Goal: Task Accomplishment & Management: Use online tool/utility

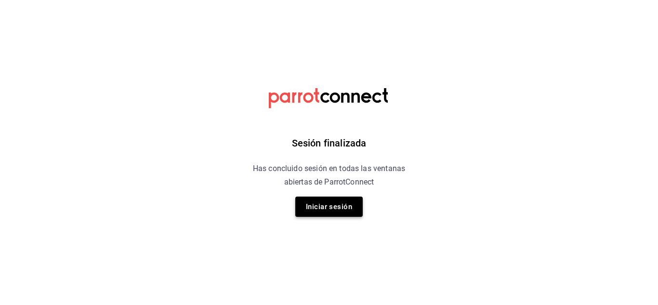
click at [318, 202] on button "Iniciar sesión" at bounding box center [328, 207] width 67 height 20
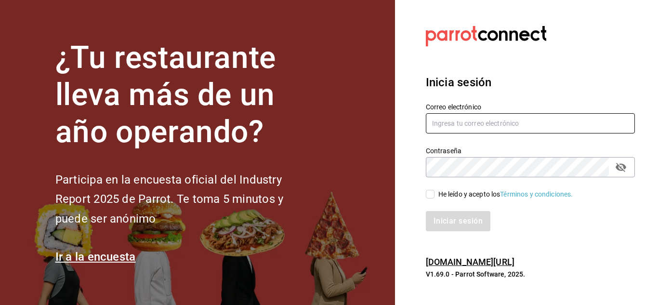
type input "[PERSON_NAME][EMAIL_ADDRESS][PERSON_NAME][DOMAIN_NAME]"
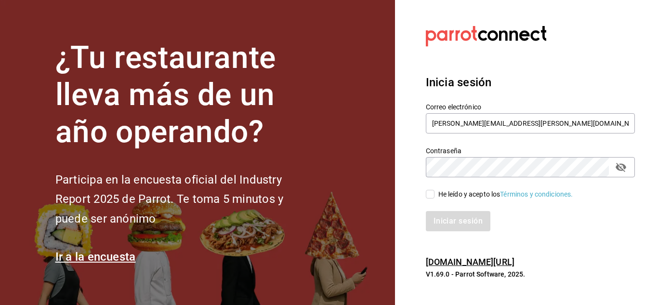
click at [431, 196] on input "He leído y acepto los Términos y condiciones." at bounding box center [430, 194] width 9 height 9
checkbox input "true"
click at [448, 226] on button "Iniciar sesión" at bounding box center [459, 221] width 66 height 20
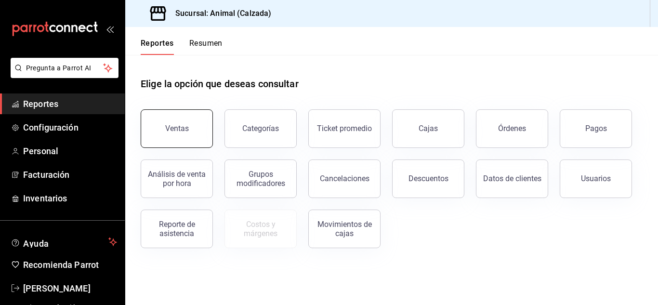
click at [198, 120] on button "Ventas" at bounding box center [177, 128] width 72 height 39
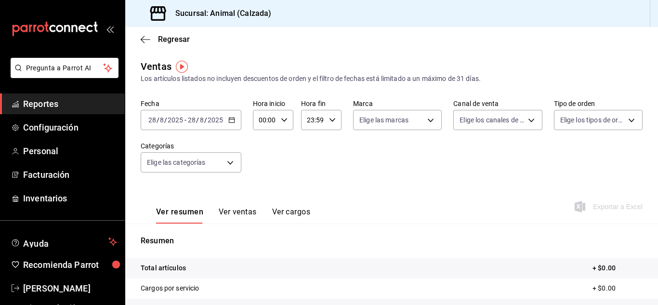
click at [234, 122] on \(Stroke\) "button" at bounding box center [232, 120] width 6 height 5
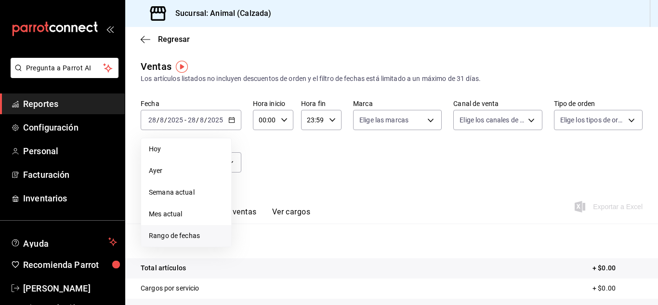
click at [163, 233] on span "Rango de fechas" at bounding box center [186, 236] width 75 height 10
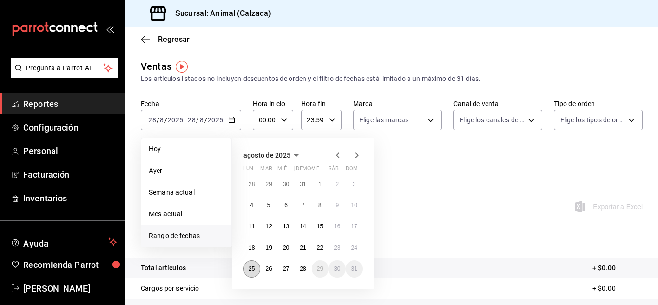
click at [249, 267] on abbr "25" at bounding box center [252, 269] width 6 height 7
click at [306, 271] on abbr "28" at bounding box center [303, 269] width 6 height 7
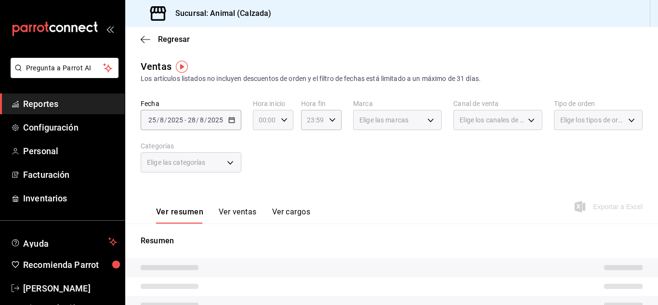
click at [285, 121] on icon "button" at bounding box center [284, 120] width 7 height 7
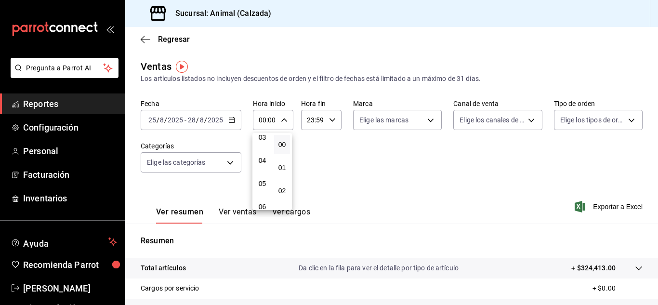
scroll to position [86, 0]
click at [263, 172] on span "05" at bounding box center [262, 174] width 4 height 8
type input "05:00"
click at [332, 121] on div at bounding box center [329, 152] width 658 height 305
click at [337, 121] on div "23:59 Hora fin" at bounding box center [321, 120] width 40 height 20
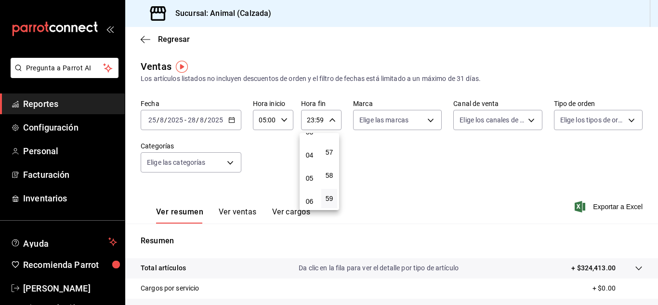
scroll to position [82, 0]
click at [308, 178] on span "05" at bounding box center [309, 178] width 4 height 8
click at [329, 141] on span "00" at bounding box center [329, 145] width 4 height 8
type input "05:00"
click at [426, 122] on div at bounding box center [329, 152] width 658 height 305
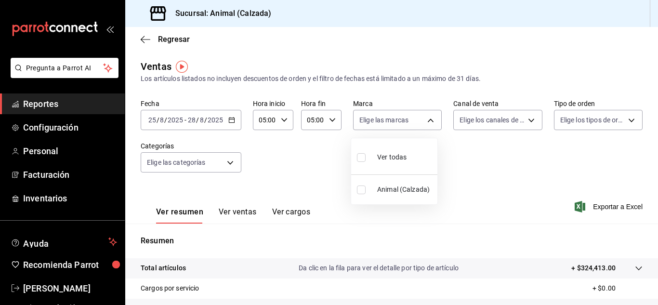
click at [426, 122] on body "Pregunta a Parrot AI Reportes Configuración Personal Facturación Inventarios Ay…" at bounding box center [329, 152] width 658 height 305
click at [406, 147] on div "Ver todas" at bounding box center [382, 156] width 50 height 21
type input "e26472f3-9262-489d-bcba-4c6b034529c7"
checkbox input "true"
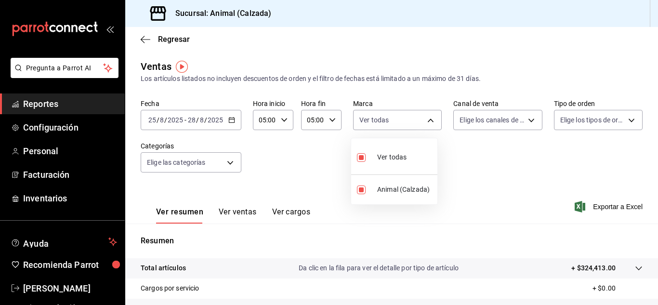
click at [523, 123] on div at bounding box center [329, 152] width 658 height 305
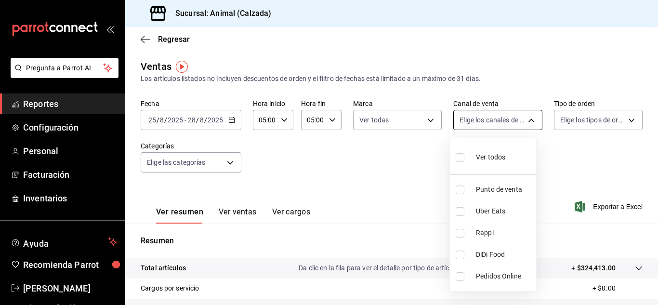
click at [527, 122] on body "Pregunta a Parrot AI Reportes Configuración Personal Facturación Inventarios Ay…" at bounding box center [329, 152] width 658 height 305
click at [479, 157] on span "Ver todos" at bounding box center [490, 157] width 29 height 10
type input "PARROT,UBER_EATS,RAPPI,DIDI_FOOD,ONLINE"
checkbox input "true"
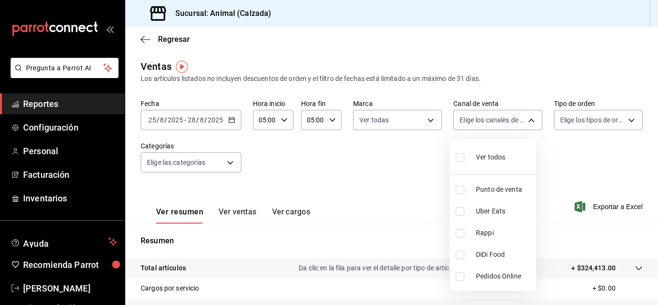
checkbox input "true"
click at [622, 122] on div at bounding box center [329, 152] width 658 height 305
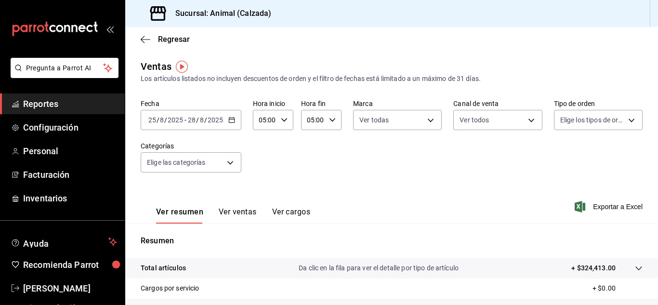
click at [622, 122] on div "Ver todos Punto de venta Uber Eats Rappi DiDi Food Pedidos Online" at bounding box center [329, 152] width 658 height 305
click at [622, 122] on body "Pregunta a Parrot AI Reportes Configuración Personal Facturación Inventarios Ay…" at bounding box center [329, 152] width 658 height 305
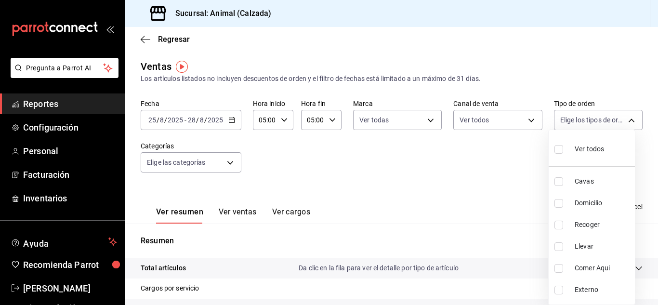
click at [587, 145] on span "Ver todos" at bounding box center [589, 149] width 29 height 10
type input "588630d3-b511-4bba-a729-32472510037f,54b7ae00-ca47-4ec1-b7ff-55842c0a2b62,92293…"
checkbox input "true"
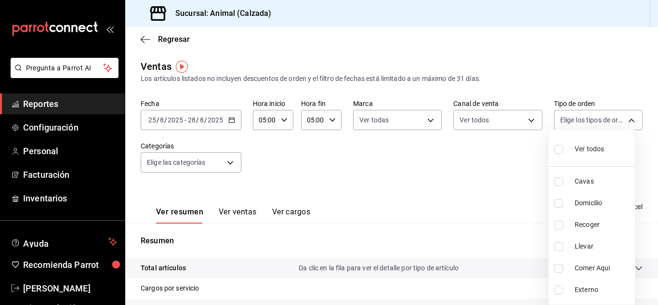
checkbox input "true"
click at [227, 161] on div at bounding box center [329, 152] width 658 height 305
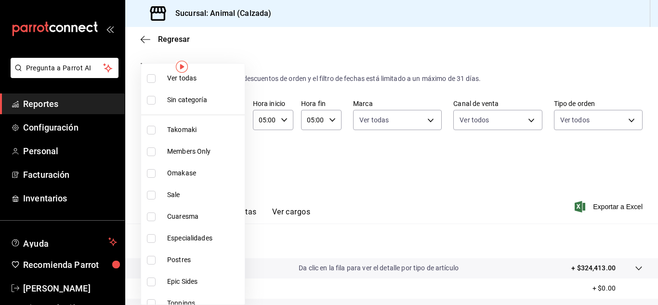
click at [227, 161] on body "Pregunta a Parrot AI Reportes Configuración Personal Facturación Inventarios Ay…" at bounding box center [329, 152] width 658 height 305
click at [213, 78] on span "Ver todas" at bounding box center [204, 78] width 74 height 10
type input "5d35a5f4-3063-4397-a550-a8f4eca83956,9bcdf976-3d2d-44f2-8aa2-d656f6bc4aaa,d84f4…"
checkbox input "true"
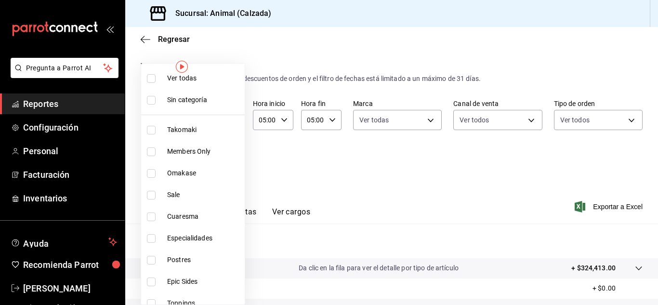
checkbox input "true"
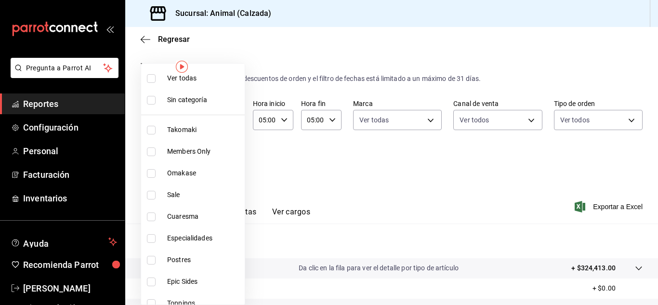
checkbox input "true"
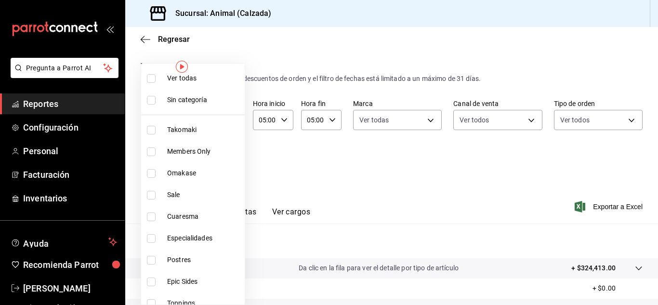
checkbox input "true"
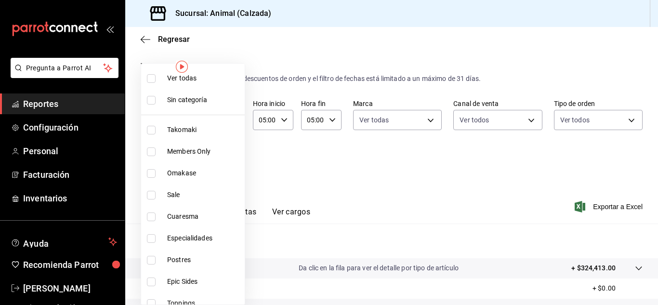
checkbox input "true"
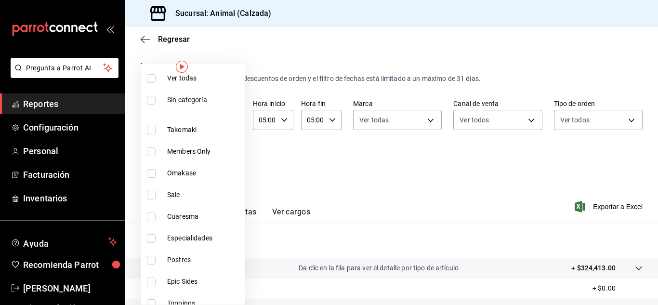
checkbox input "true"
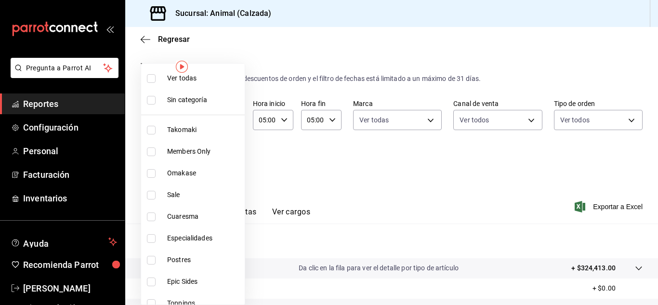
checkbox input "true"
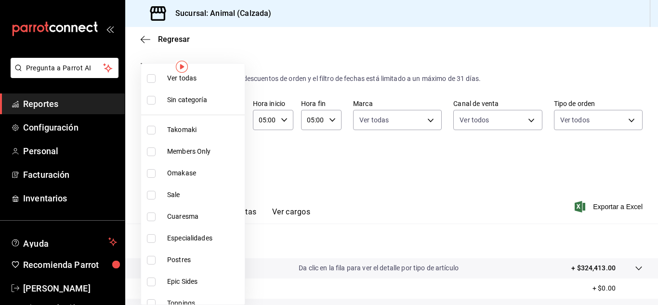
checkbox input "true"
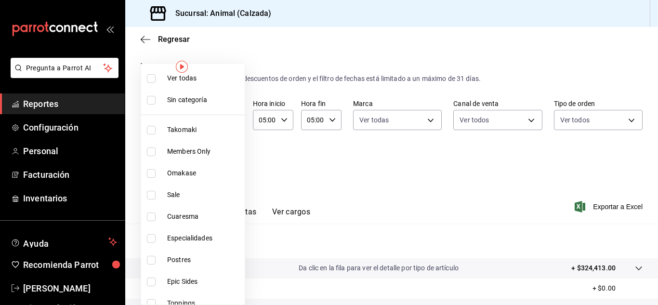
checkbox input "true"
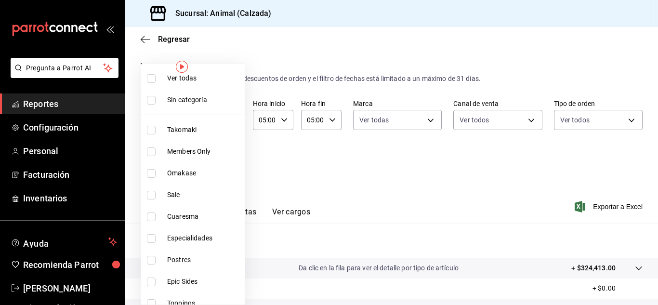
checkbox input "true"
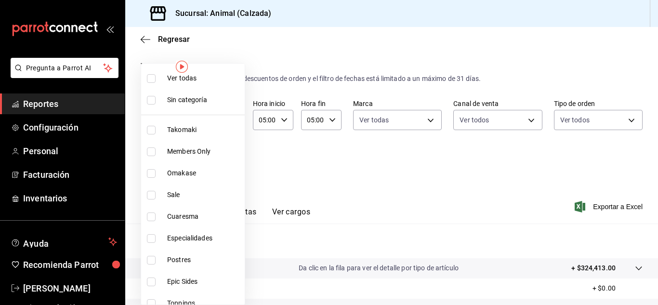
checkbox input "true"
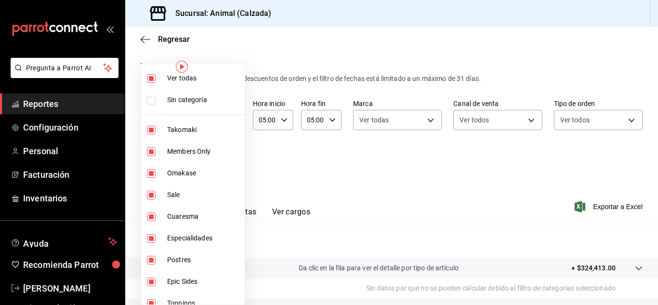
click at [602, 207] on div at bounding box center [329, 152] width 658 height 305
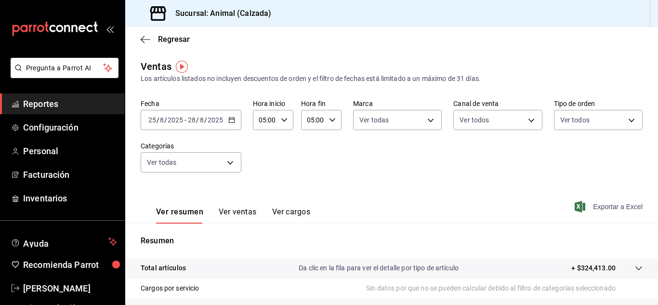
click at [599, 210] on span "Exportar a Excel" at bounding box center [610, 207] width 66 height 12
